Goal: Information Seeking & Learning: Learn about a topic

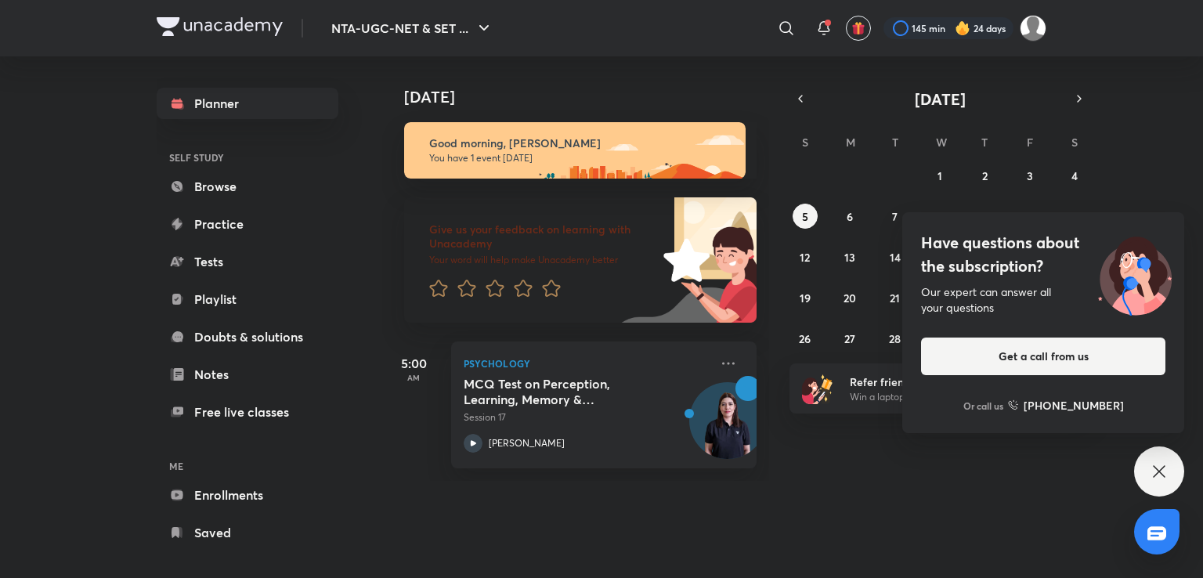
drag, startPoint x: 0, startPoint y: 0, endPoint x: 773, endPoint y: 559, distance: 953.7
click at [773, 559] on div "Today Yesterday Good morning, Atia You have 1 event today Give us your feedback…" at bounding box center [714, 310] width 664 height 509
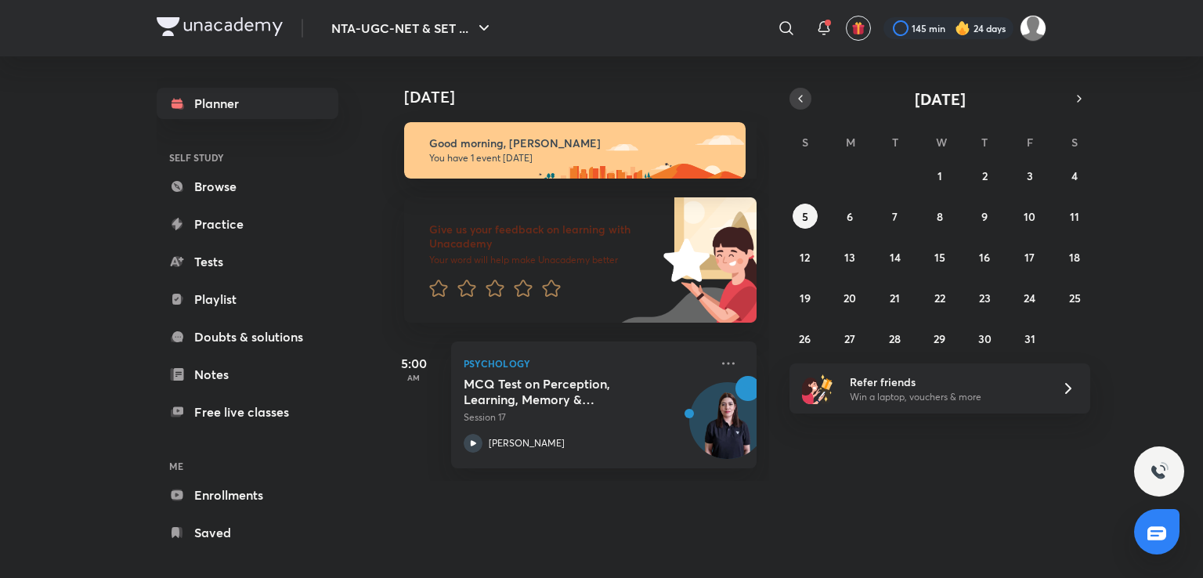
click at [794, 98] on icon "button" at bounding box center [800, 99] width 13 height 14
click at [1069, 298] on abbr "27" at bounding box center [1074, 297] width 11 height 15
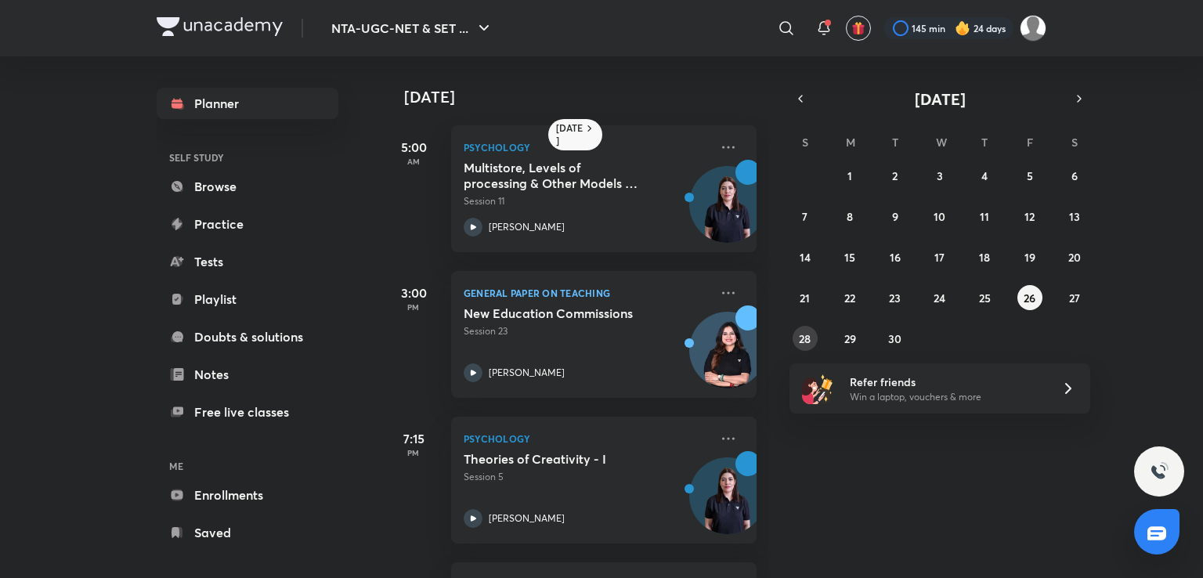
click at [799, 342] on abbr "28" at bounding box center [805, 338] width 12 height 15
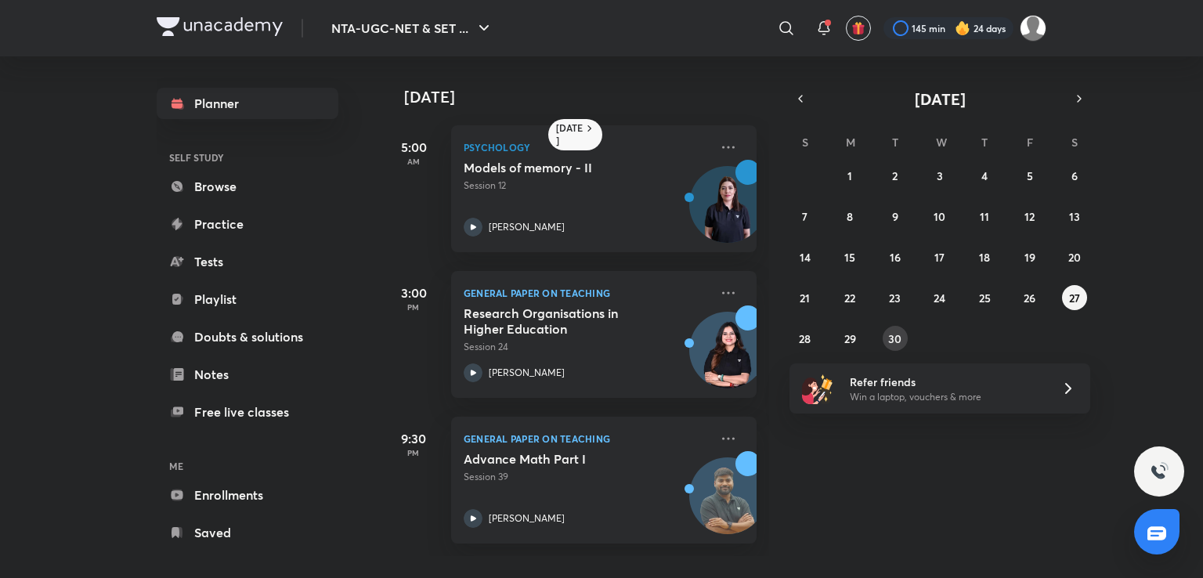
click at [885, 338] on button "30" at bounding box center [894, 338] width 25 height 25
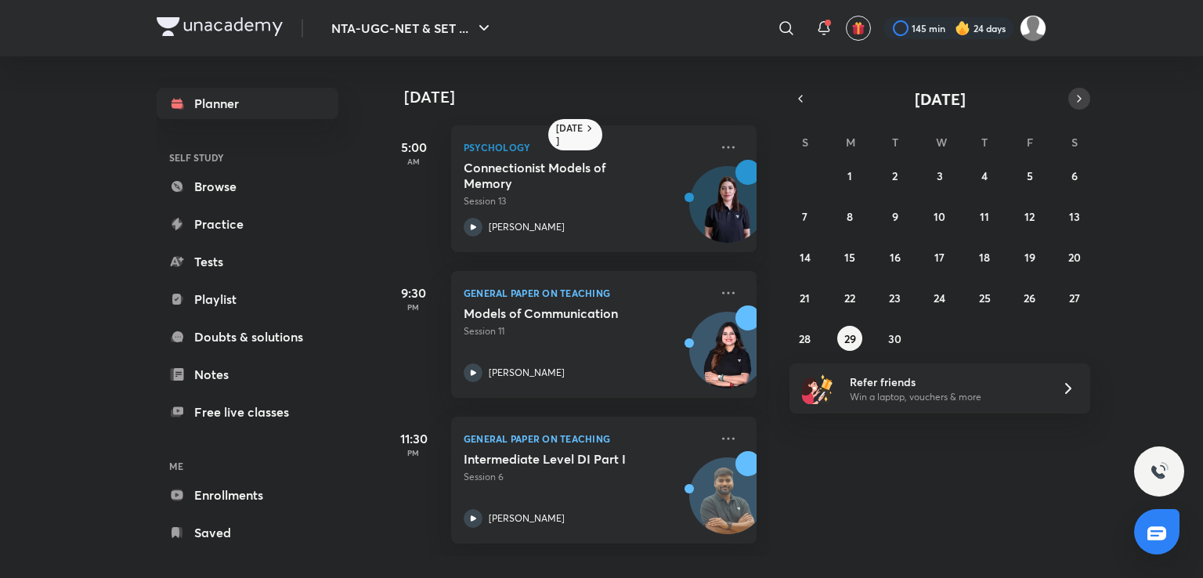
click at [1077, 99] on icon "button" at bounding box center [1079, 99] width 13 height 14
click at [940, 170] on abbr "1" at bounding box center [939, 175] width 5 height 15
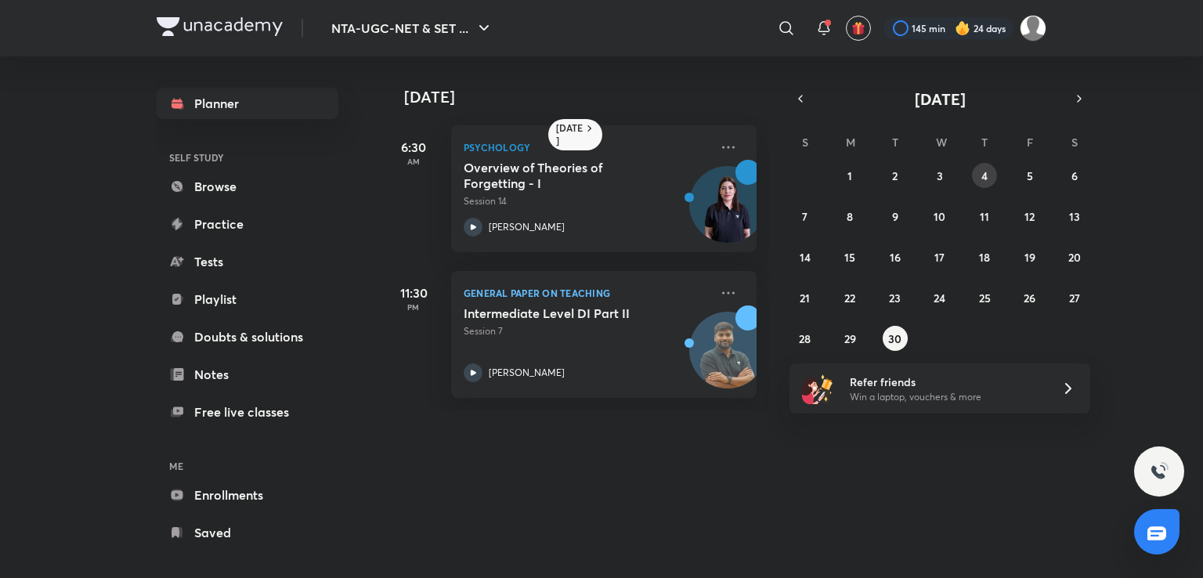
click at [982, 177] on abbr "4" at bounding box center [984, 175] width 6 height 15
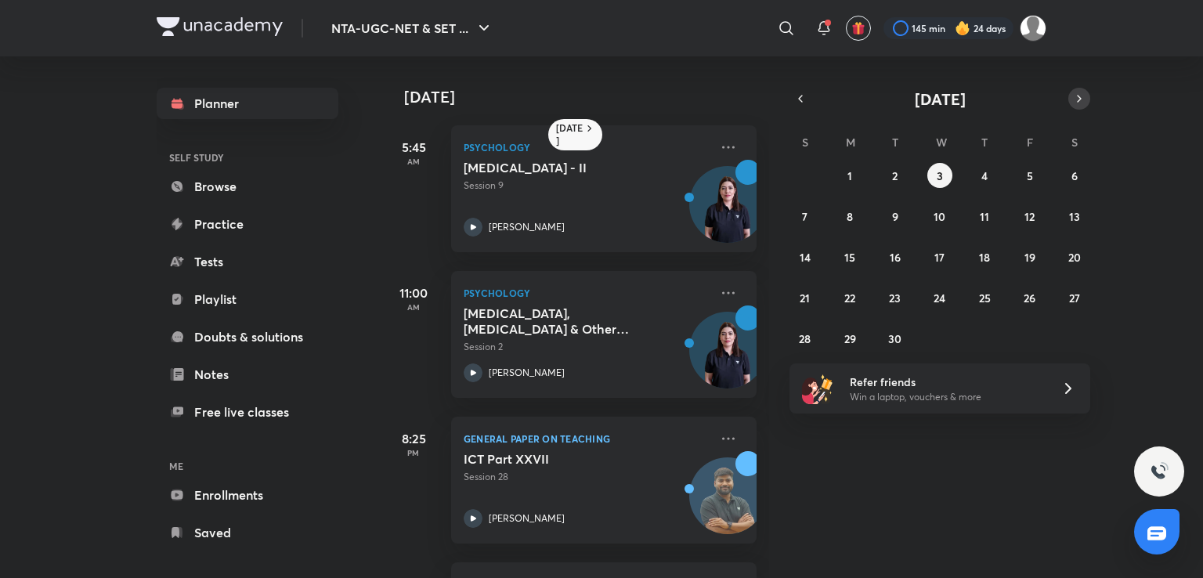
drag, startPoint x: 1081, startPoint y: 86, endPoint x: 1074, endPoint y: 95, distance: 11.1
click at [1046, 93] on div "Today 3 September 5:45 AM Psychology Neuropsychological Tests - II Session 9 Ha…" at bounding box center [714, 316] width 664 height 521
click at [1071, 96] on button "button" at bounding box center [1079, 99] width 22 height 22
click at [885, 178] on div "28 29 30 1 2 3 4 5 6 7 8 9 10 11 12 13 14 15 16 17 18 19 20 21 22 23 24 25 26 2…" at bounding box center [939, 257] width 301 height 188
click at [983, 169] on abbr "2" at bounding box center [984, 175] width 5 height 15
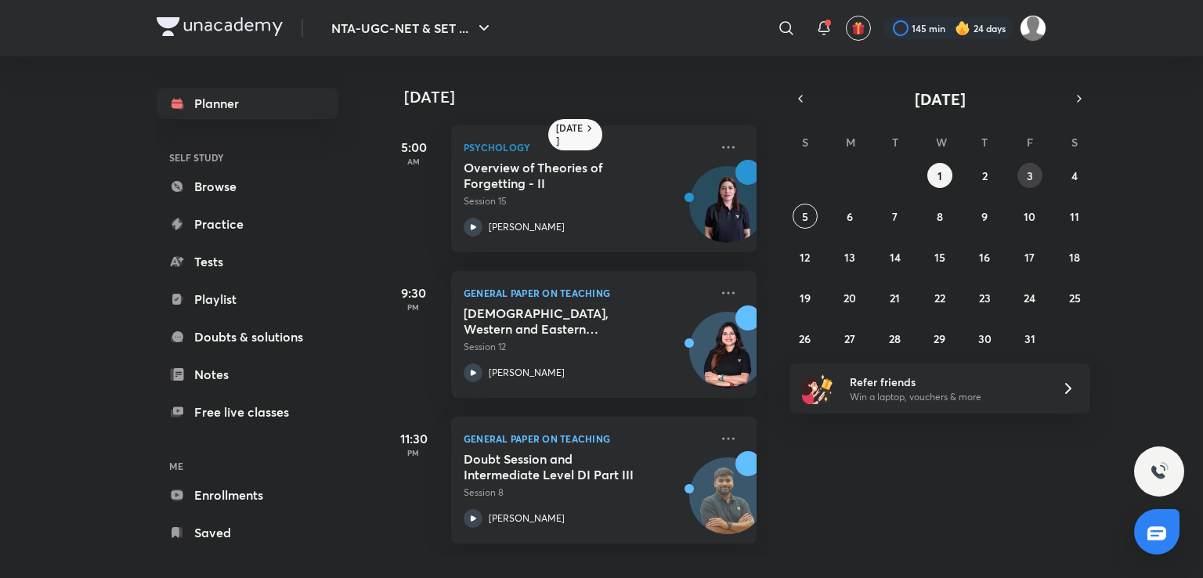
click at [1026, 174] on abbr "3" at bounding box center [1029, 175] width 6 height 15
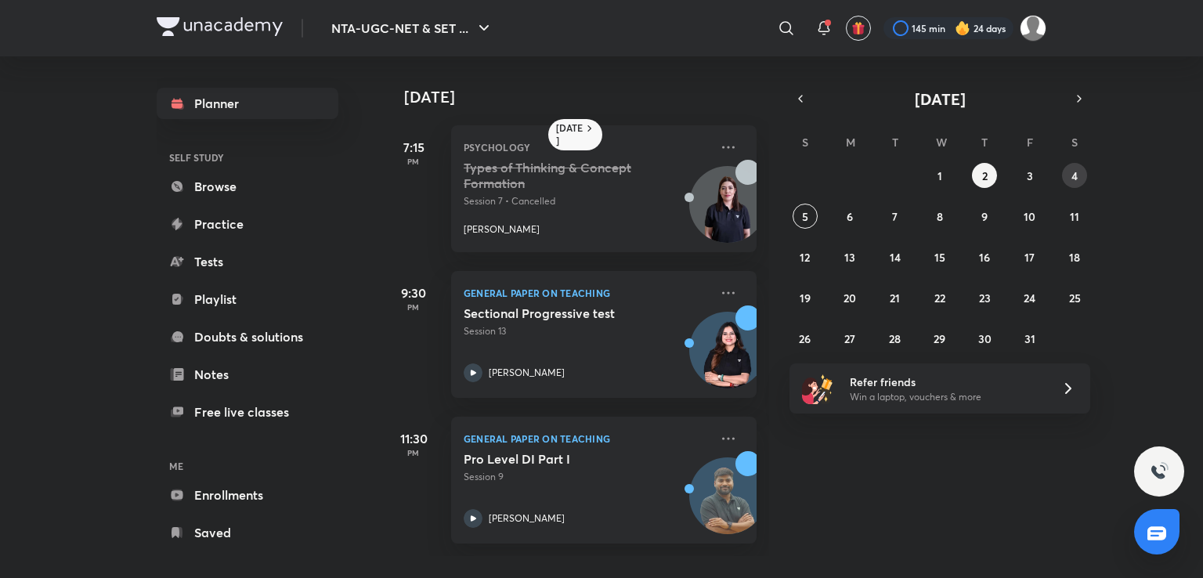
click at [1069, 175] on button "4" at bounding box center [1074, 175] width 25 height 25
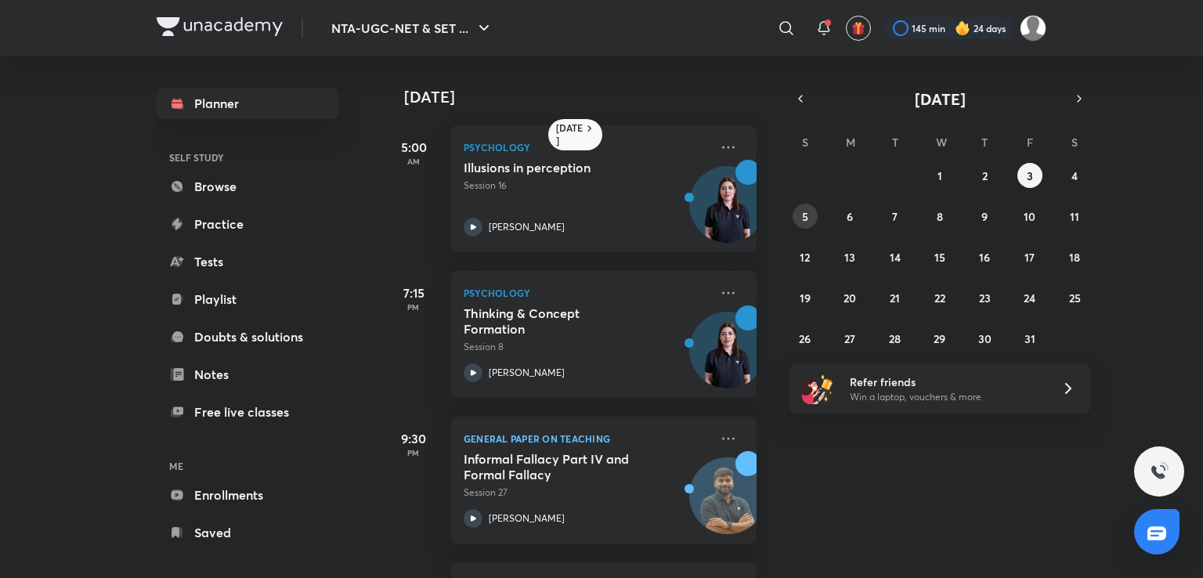
click at [804, 221] on abbr "5" at bounding box center [805, 216] width 6 height 15
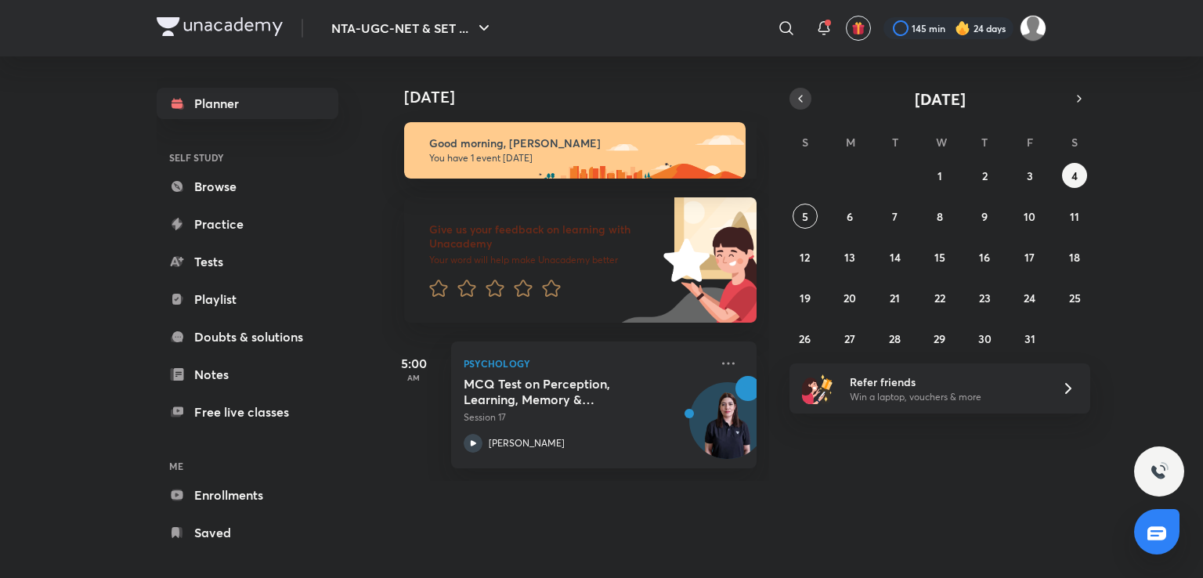
click at [792, 101] on button "button" at bounding box center [800, 99] width 22 height 22
click at [799, 336] on abbr "28" at bounding box center [805, 338] width 12 height 15
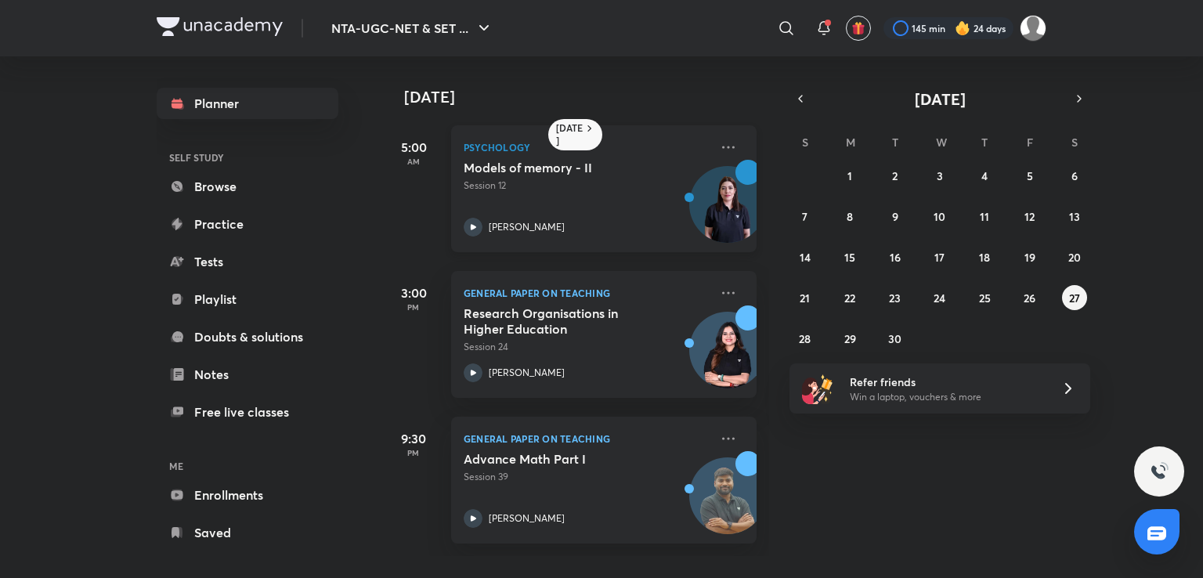
click at [611, 185] on p "Session 12" at bounding box center [586, 186] width 246 height 14
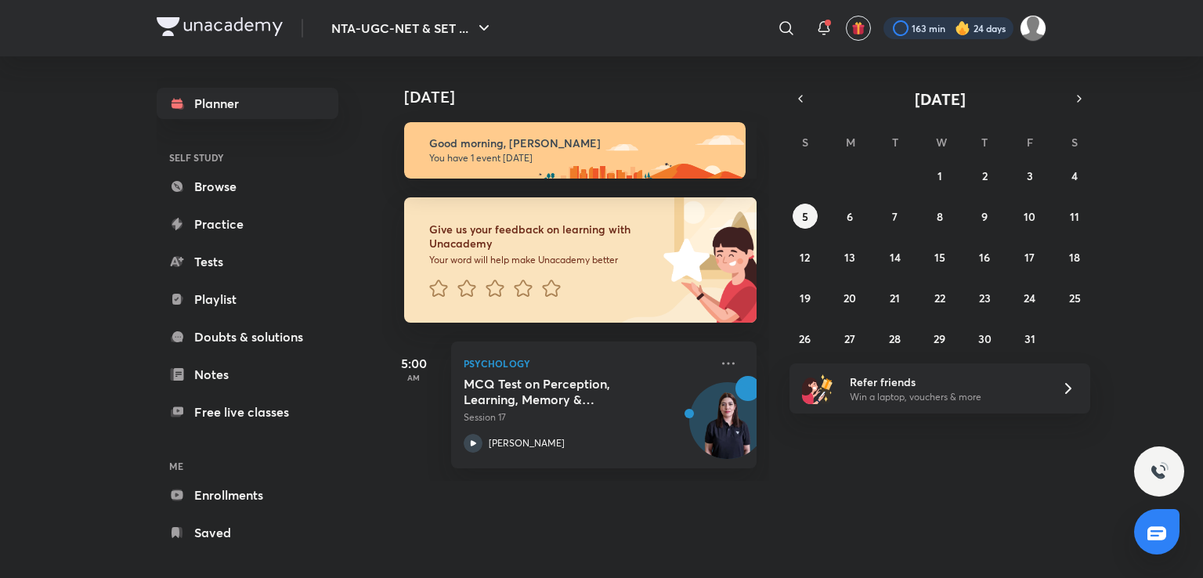
click at [917, 23] on div at bounding box center [948, 28] width 130 height 22
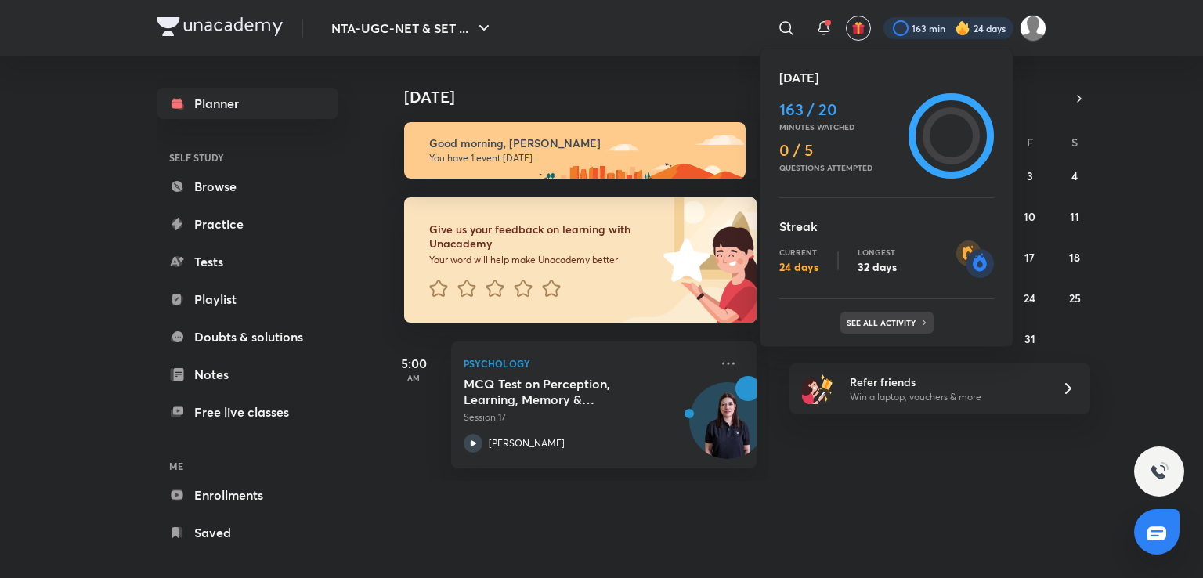
click at [894, 314] on div "See all activity" at bounding box center [886, 323] width 93 height 22
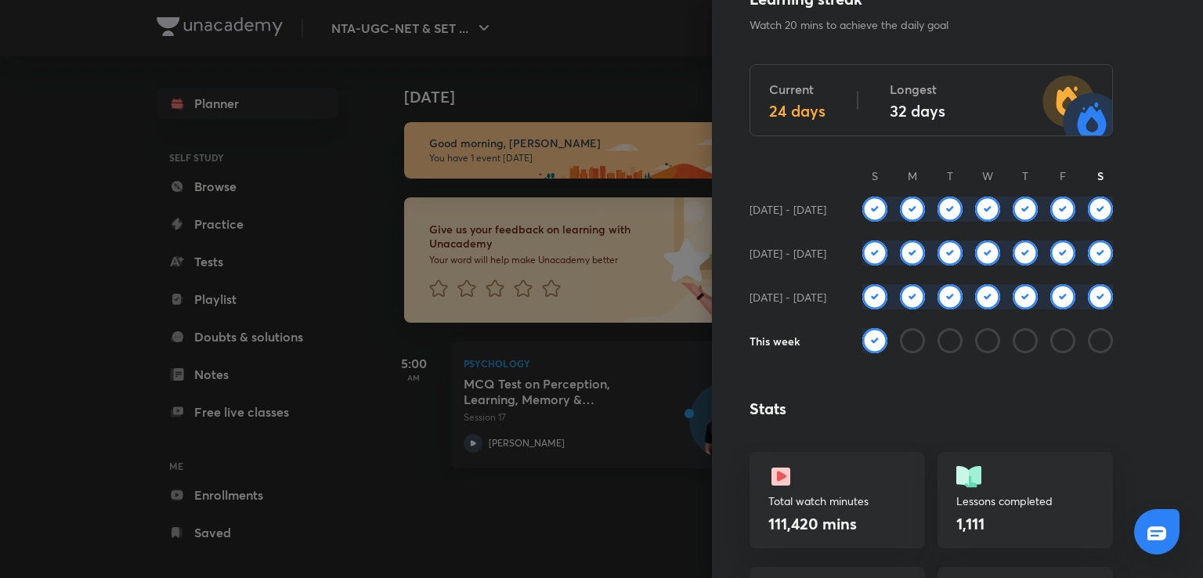
scroll to position [157, 0]
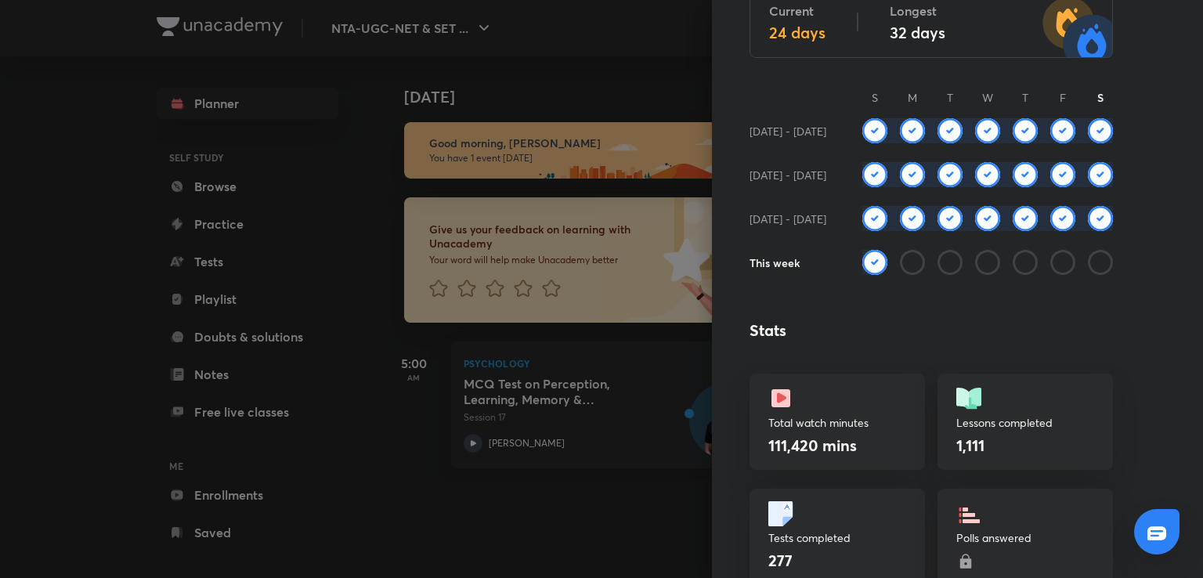
click at [379, 242] on div at bounding box center [601, 289] width 1203 height 578
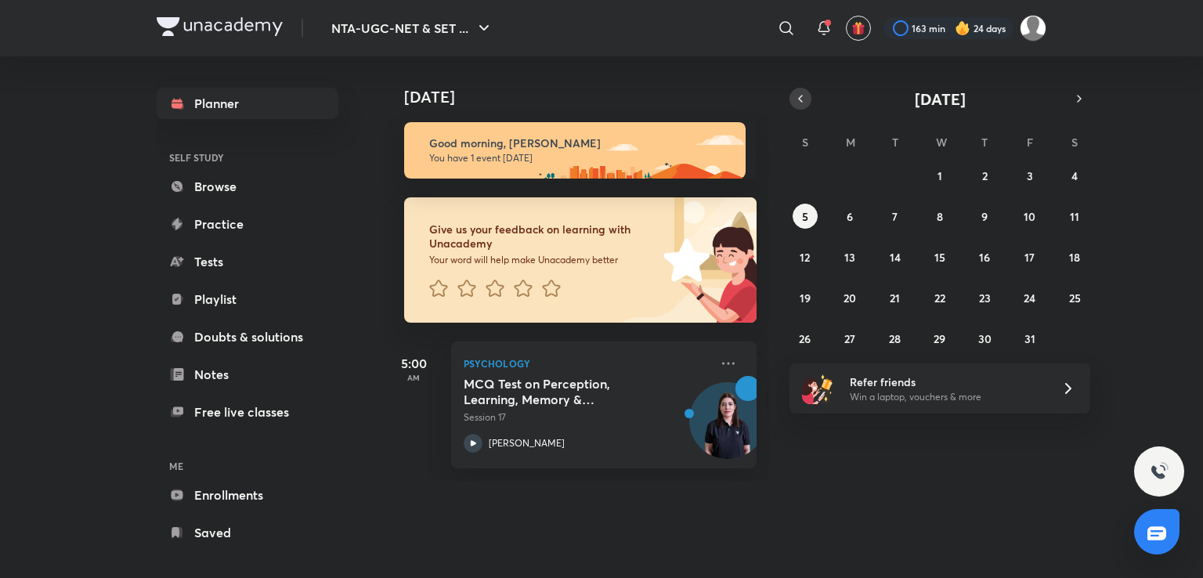
click at [795, 89] on button "button" at bounding box center [800, 99] width 22 height 22
click at [844, 331] on abbr "29" at bounding box center [850, 338] width 12 height 15
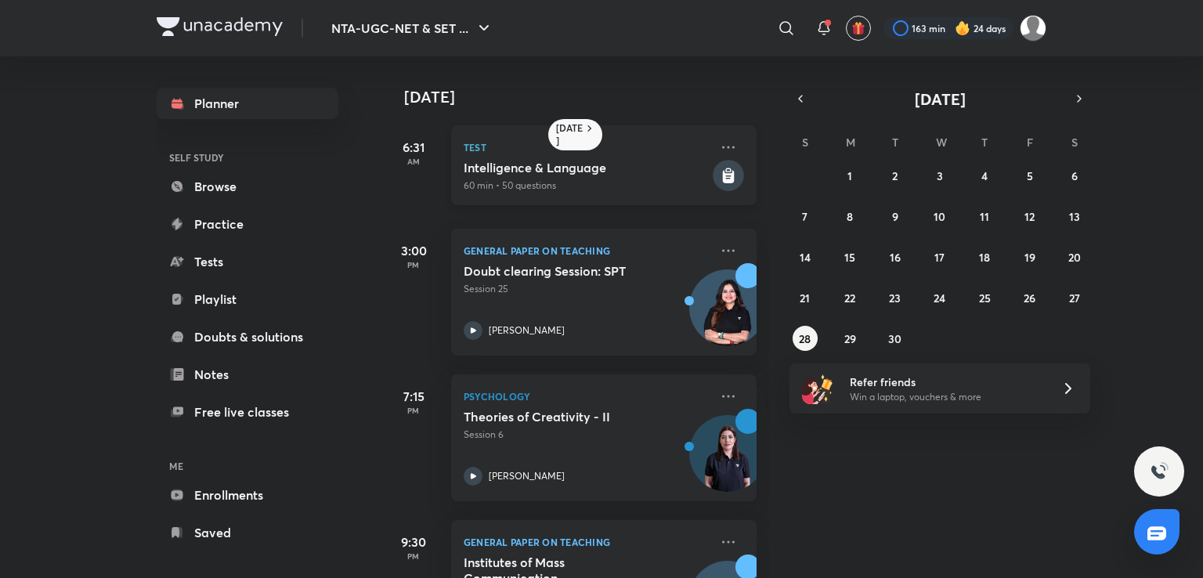
click at [723, 176] on icon at bounding box center [729, 176] width 12 height 13
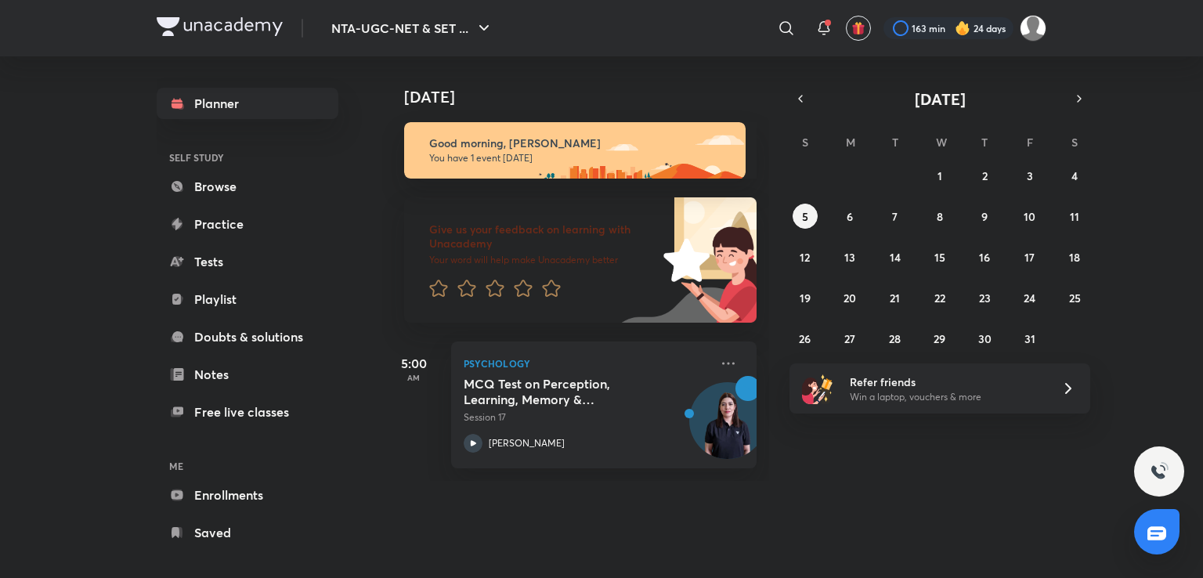
click at [873, 471] on div "[DATE] Good morning, Atia You have 1 event [DATE] Give us your feedback on lear…" at bounding box center [790, 268] width 817 height 424
click at [802, 89] on button "button" at bounding box center [800, 99] width 22 height 22
click at [855, 342] on abbr "29" at bounding box center [850, 338] width 12 height 15
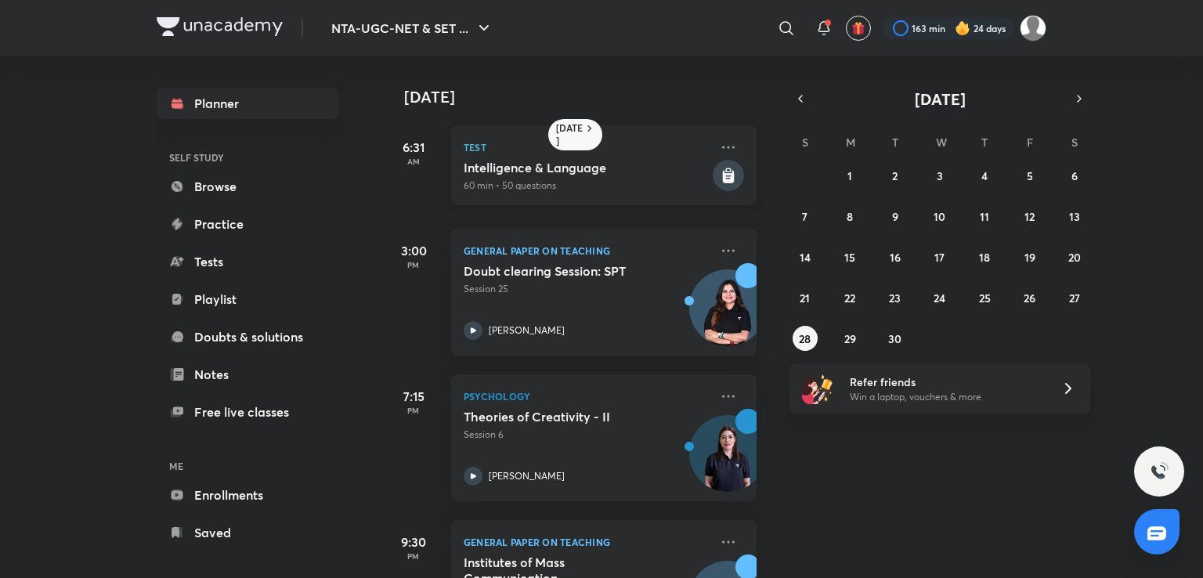
click at [712, 169] on rect at bounding box center [727, 175] width 31 height 31
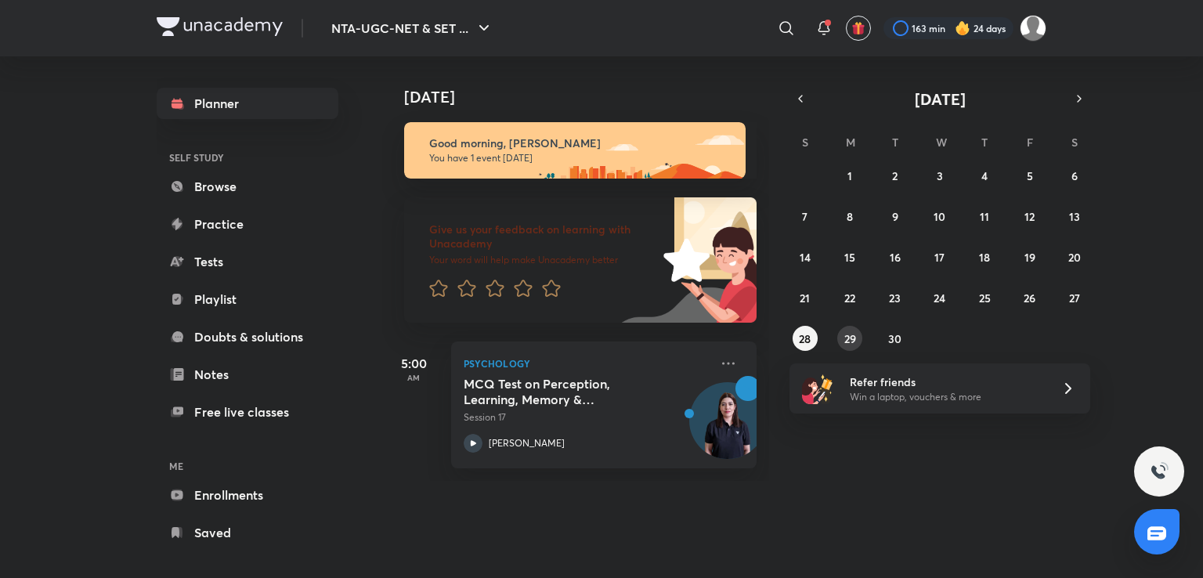
click at [847, 339] on abbr "29" at bounding box center [850, 338] width 12 height 15
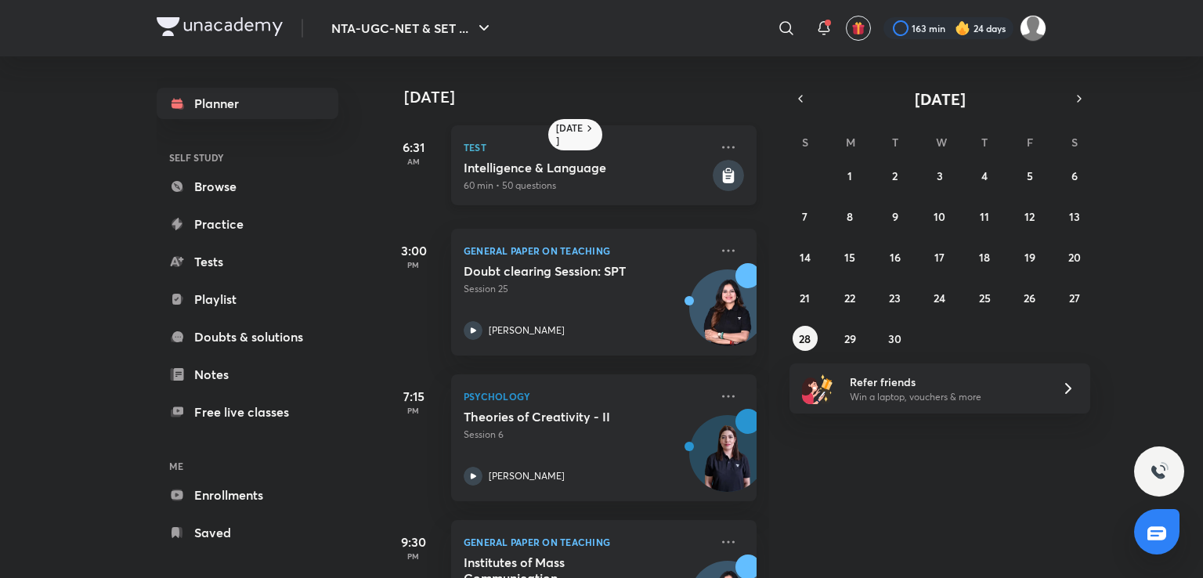
click at [725, 170] on icon at bounding box center [727, 170] width 5 height 4
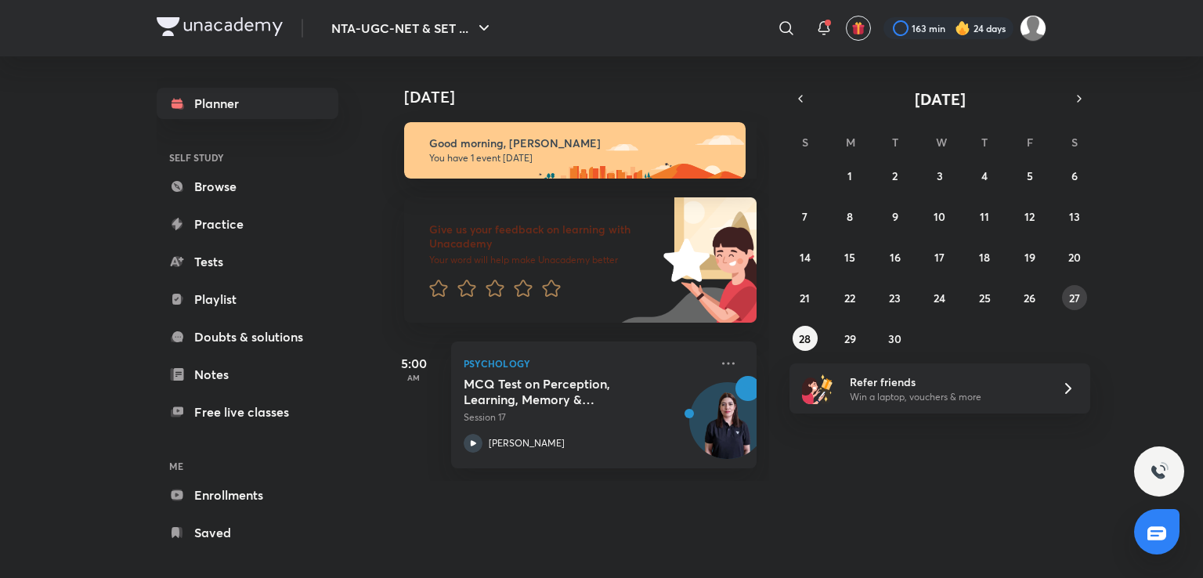
click at [1066, 296] on button "27" at bounding box center [1074, 297] width 25 height 25
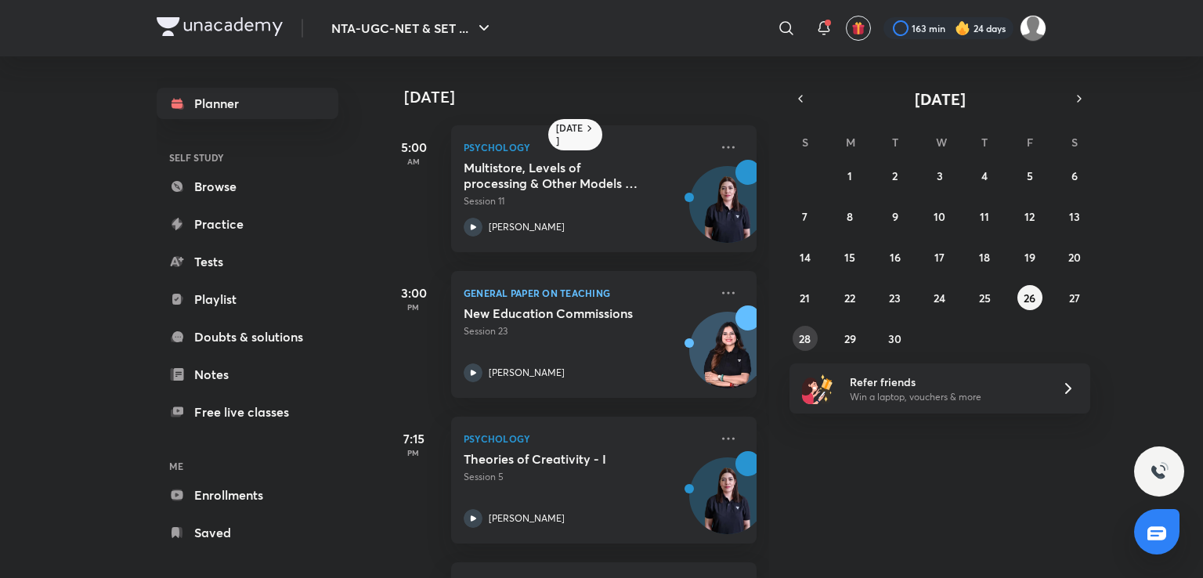
click at [813, 333] on button "28" at bounding box center [804, 338] width 25 height 25
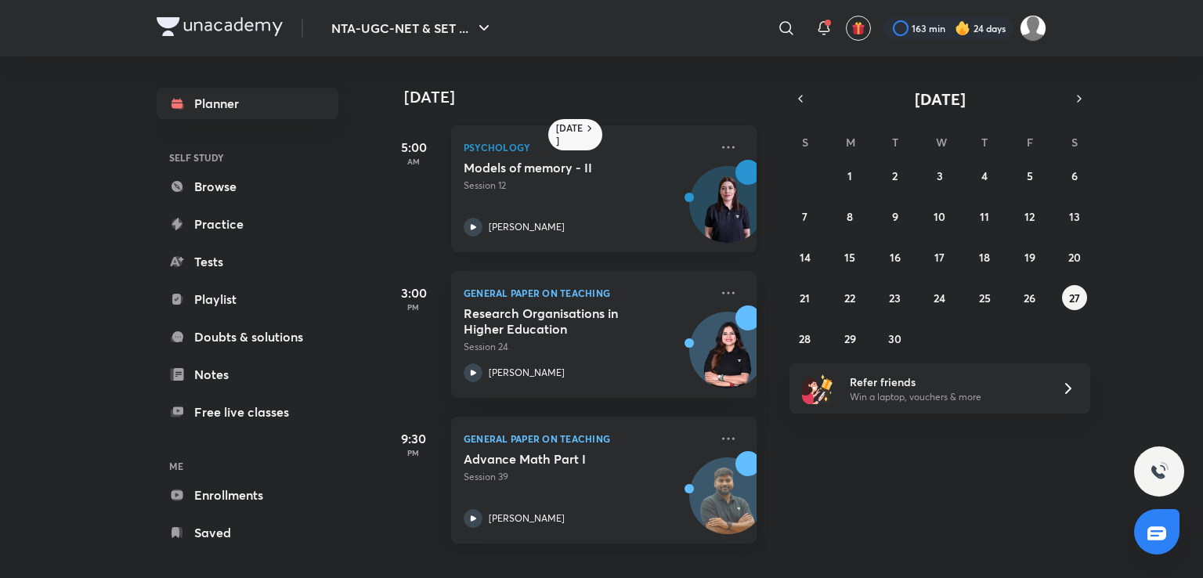
click at [529, 172] on h5 "Models of memory - II" at bounding box center [560, 168] width 195 height 16
